Goal: Information Seeking & Learning: Learn about a topic

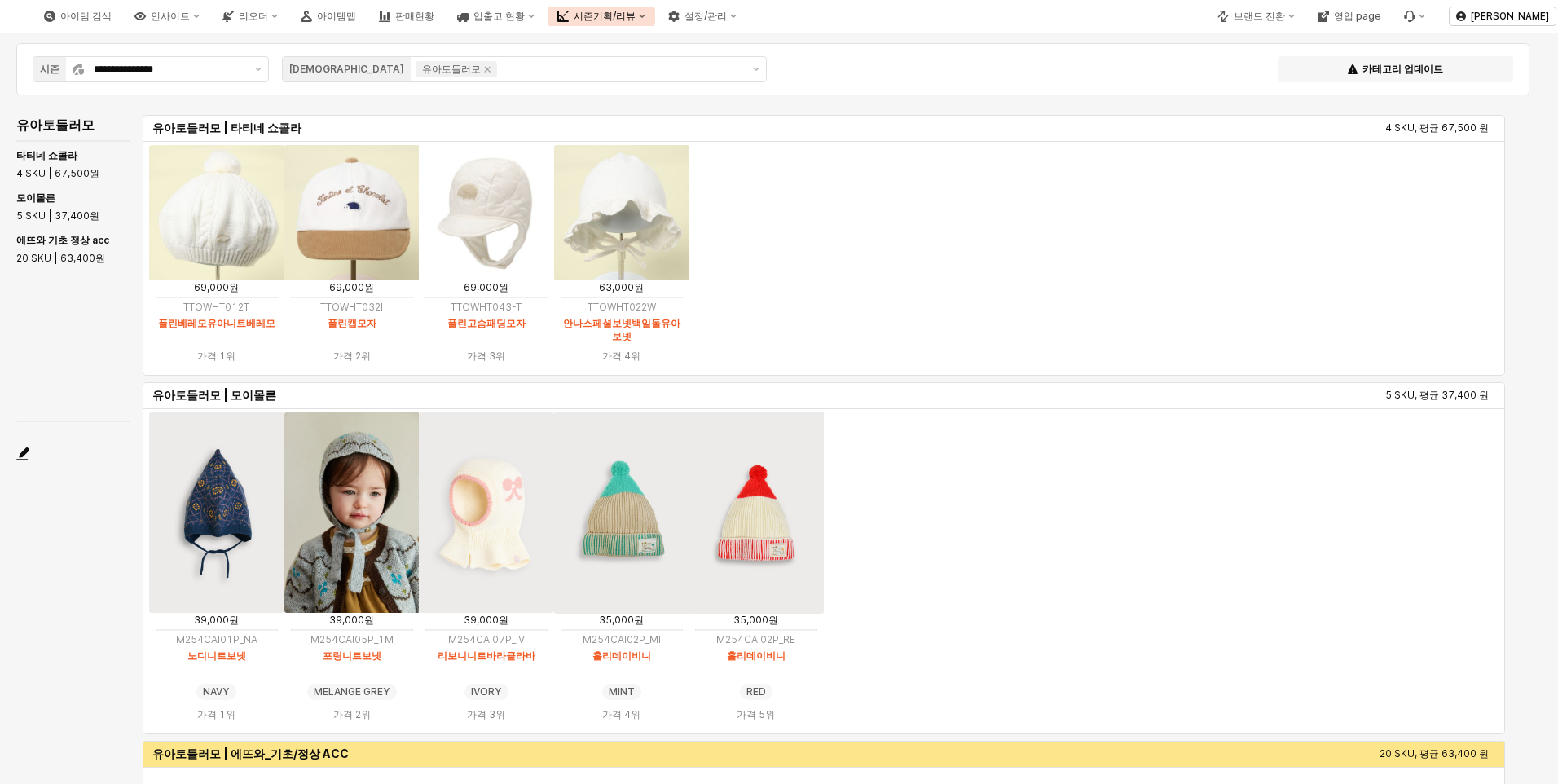
click at [1028, 555] on ol "39,000원 M254CAI01P_NA 노디니트보넷 NAVY NAVY 가격 1위 39,000원 M254CAI05P_1M 포링니트보넷 MELAN…" at bounding box center [824, 571] width 1349 height 319
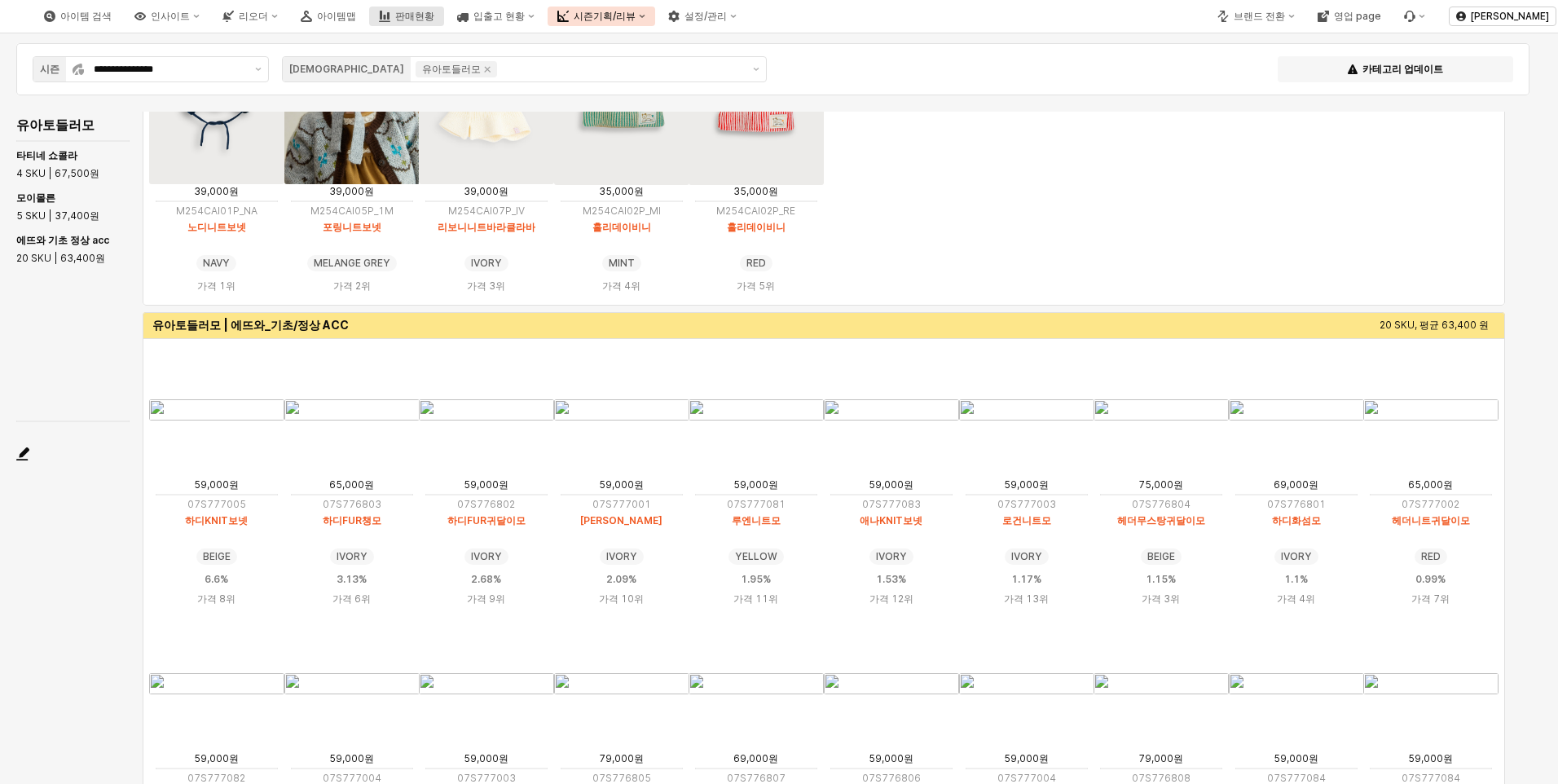
click at [444, 9] on button "판매현황" at bounding box center [407, 16] width 75 height 20
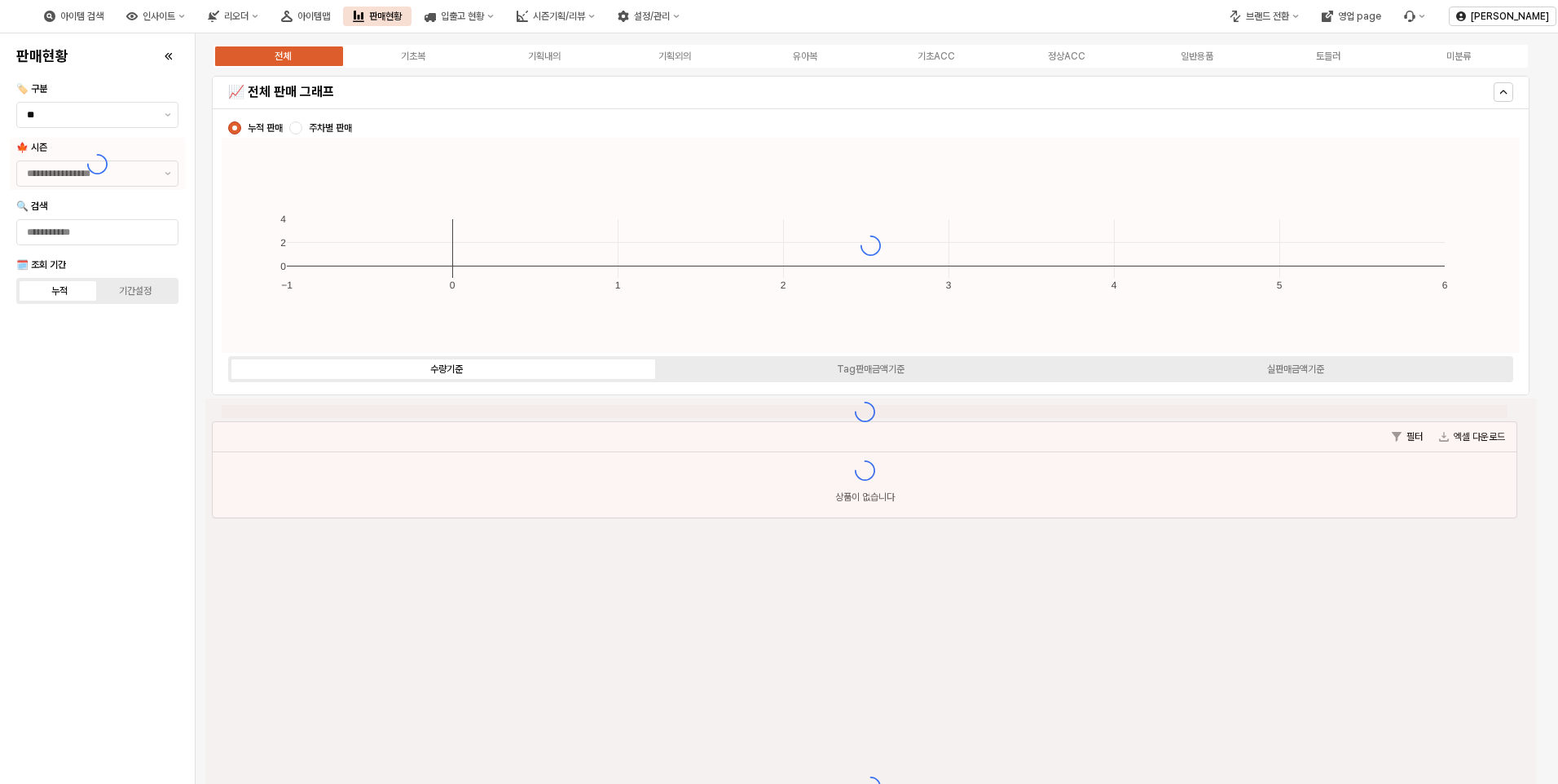
type input "****"
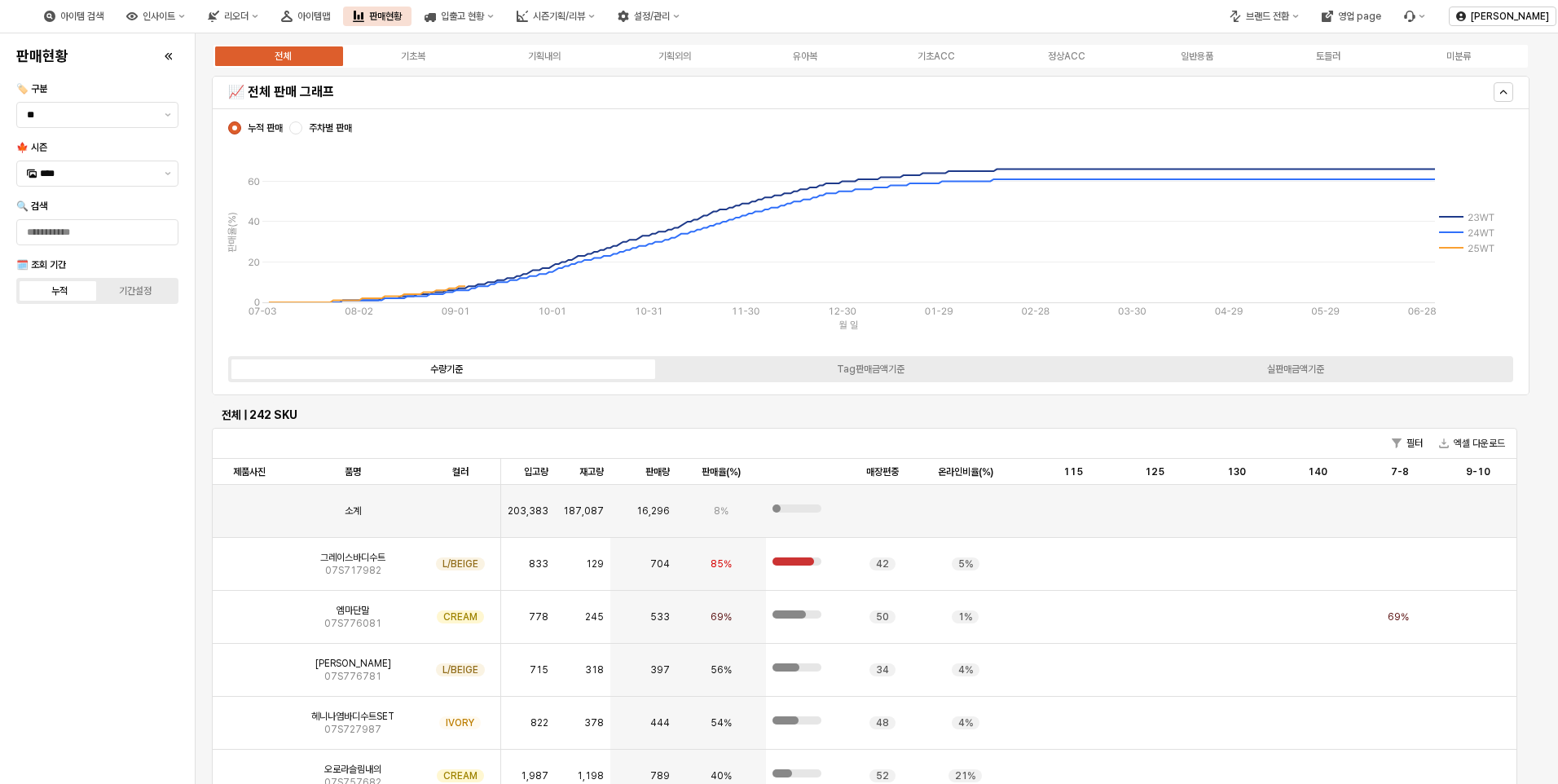
click at [804, 63] on div "전체 기초복 기획내의 기획외의 유아복 기초ACC 정상ACC 일반용품 토들러 미분류" at bounding box center [871, 56] width 1317 height 26
click at [800, 52] on div "유아복" at bounding box center [805, 56] width 25 height 11
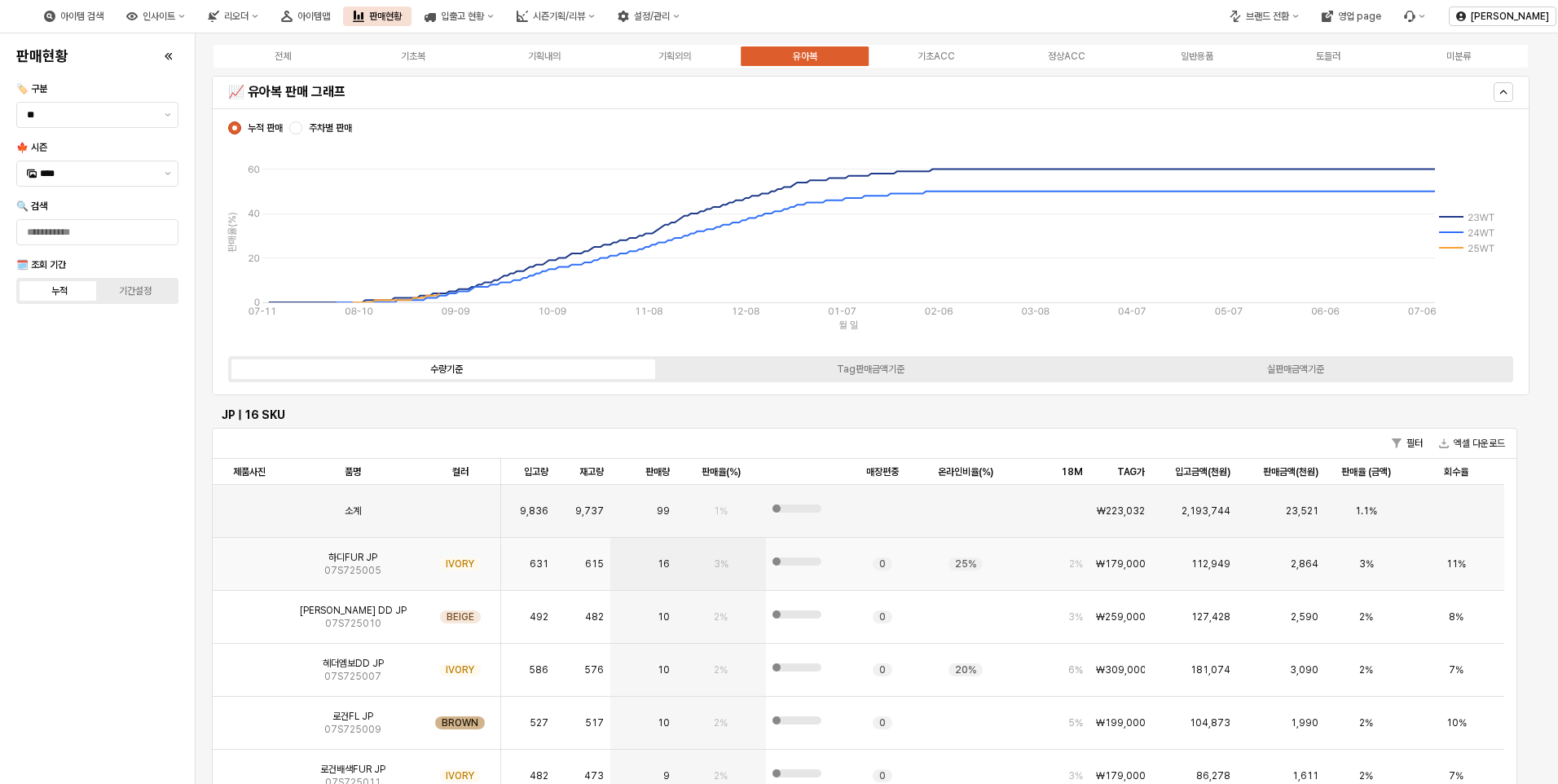
click at [336, 562] on span "하디FUR JP" at bounding box center [353, 557] width 49 height 13
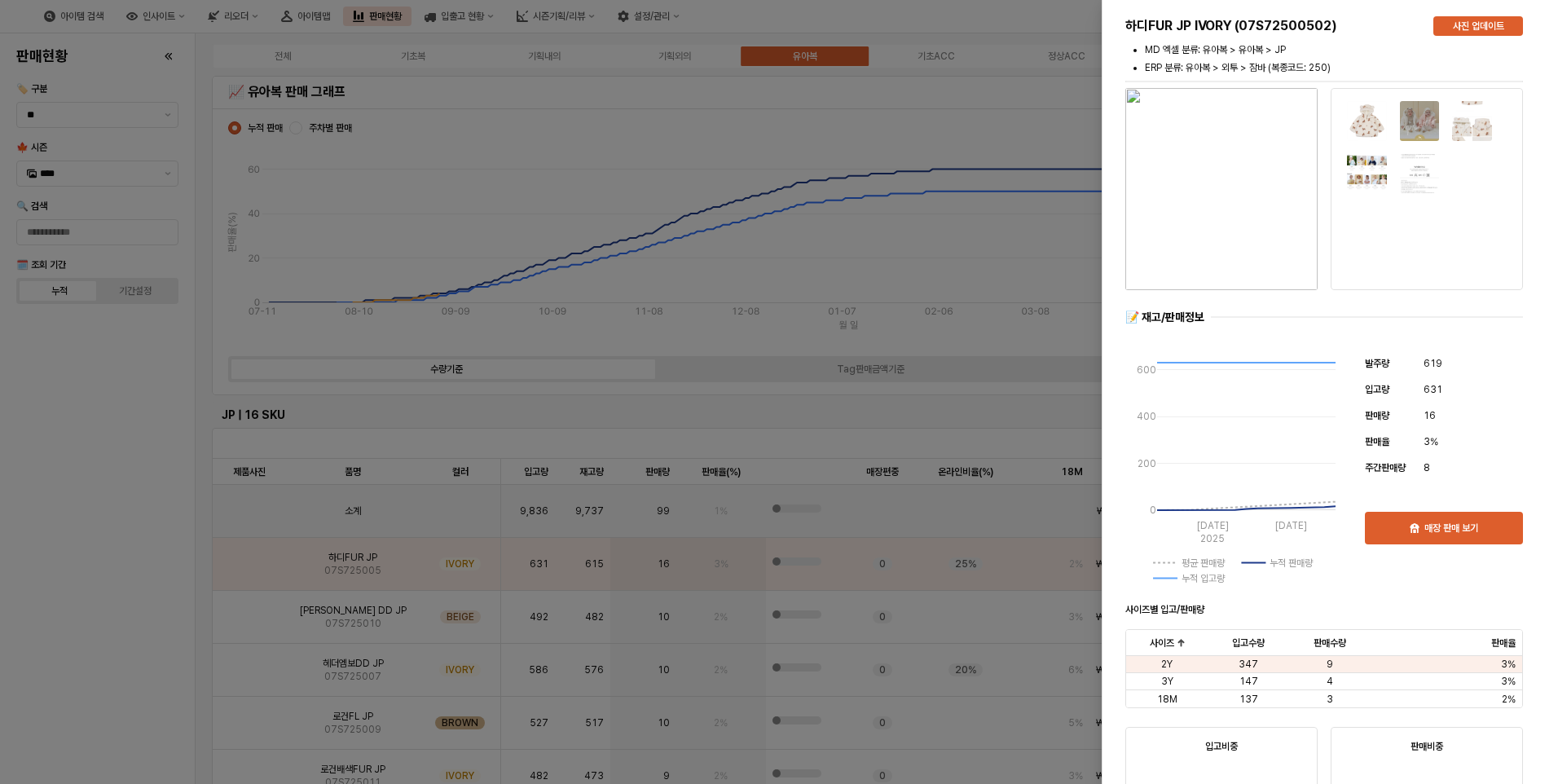
click at [1169, 181] on img "button" at bounding box center [1222, 189] width 193 height 202
click at [94, 472] on div at bounding box center [779, 392] width 1558 height 784
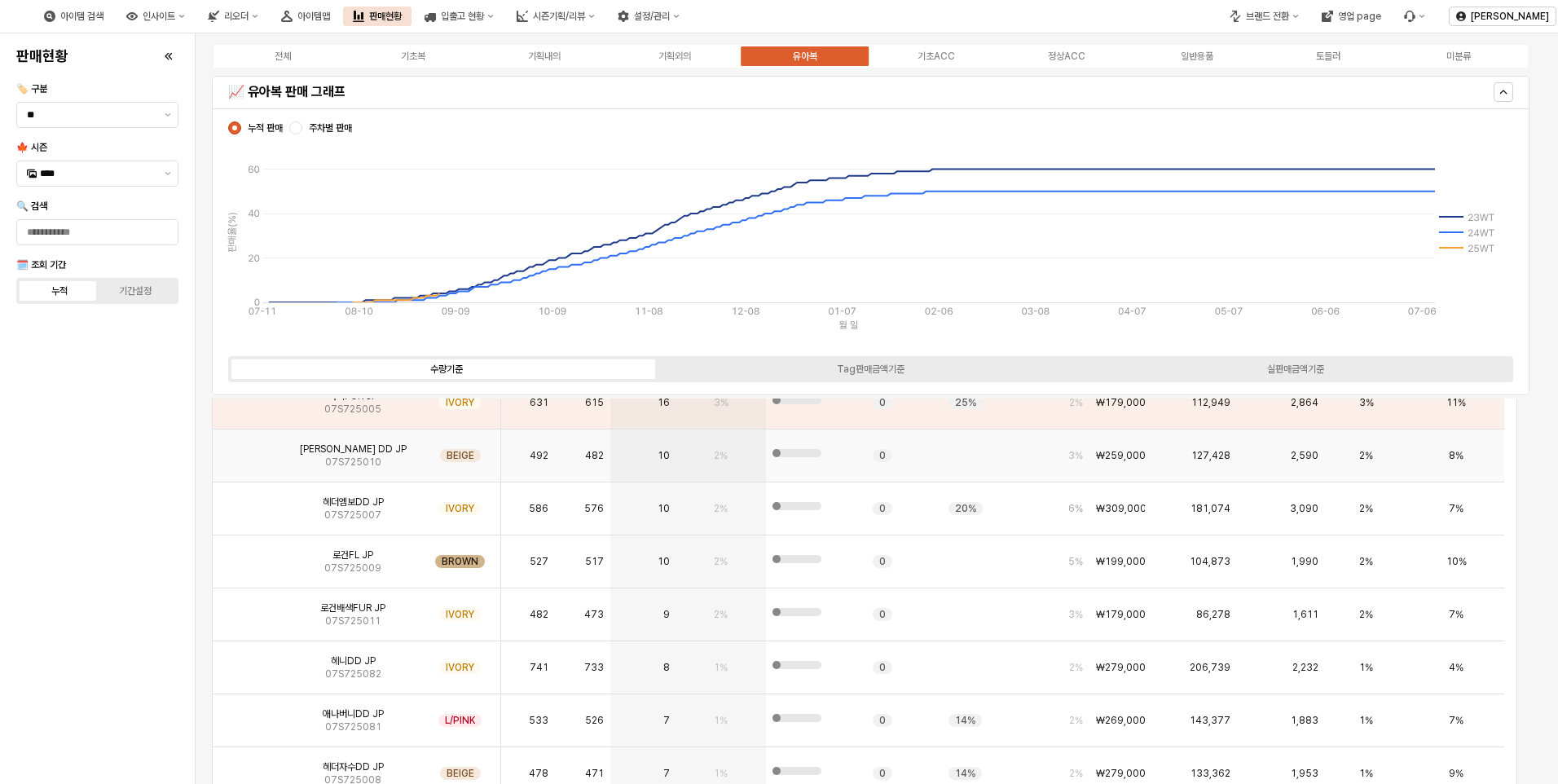
scroll to position [163, 0]
